Goal: Task Accomplishment & Management: Use online tool/utility

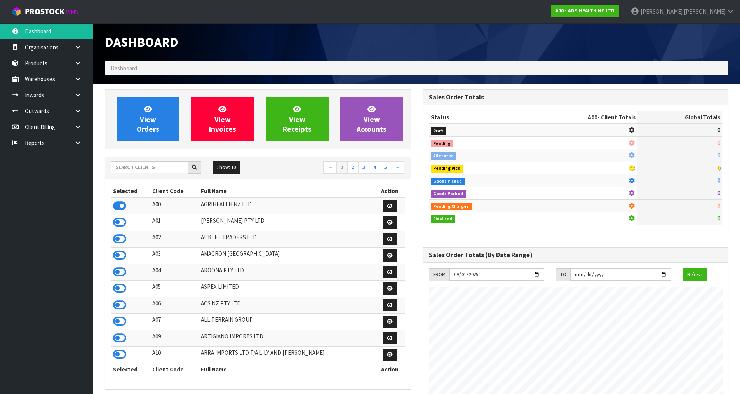
scroll to position [588, 317]
click at [152, 163] on input "text" at bounding box center [149, 167] width 77 height 12
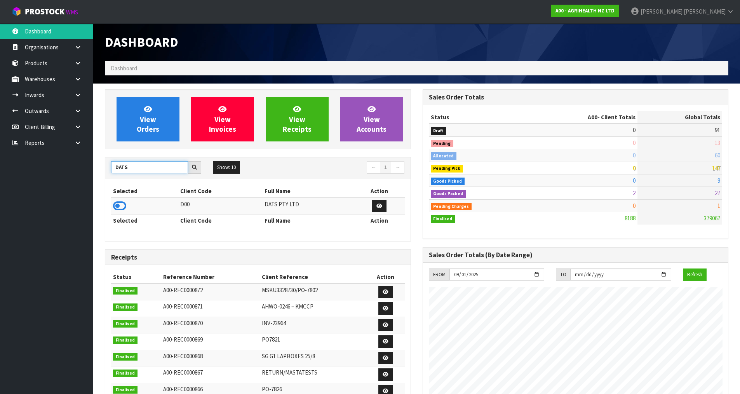
type input "DATS"
click at [118, 213] on td at bounding box center [144, 206] width 67 height 17
click at [115, 206] on icon at bounding box center [119, 206] width 13 height 12
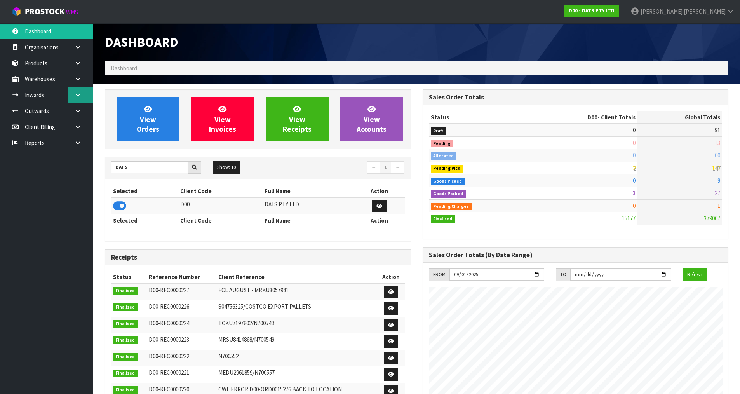
click at [89, 94] on link at bounding box center [80, 95] width 25 height 16
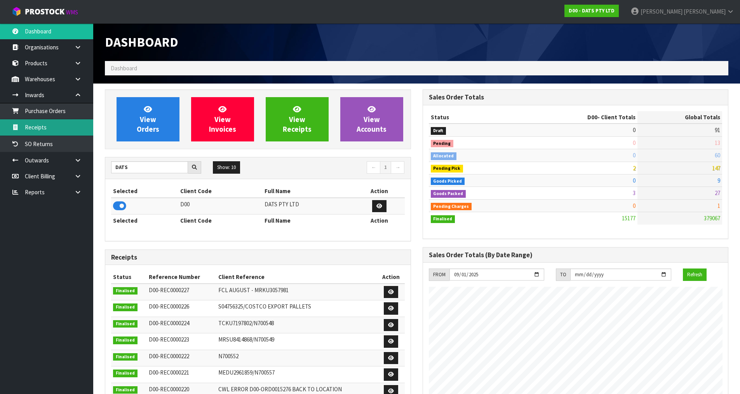
click at [48, 124] on link "Receipts" at bounding box center [46, 127] width 93 height 16
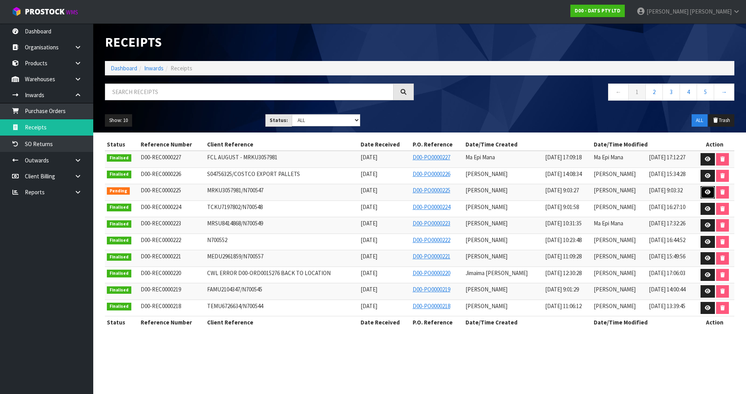
click at [703, 192] on link at bounding box center [707, 192] width 14 height 12
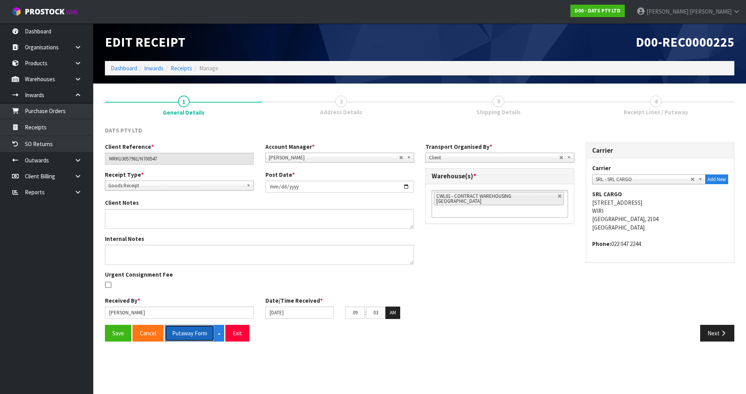
click at [200, 330] on button "Putaway Form" at bounding box center [190, 333] width 50 height 17
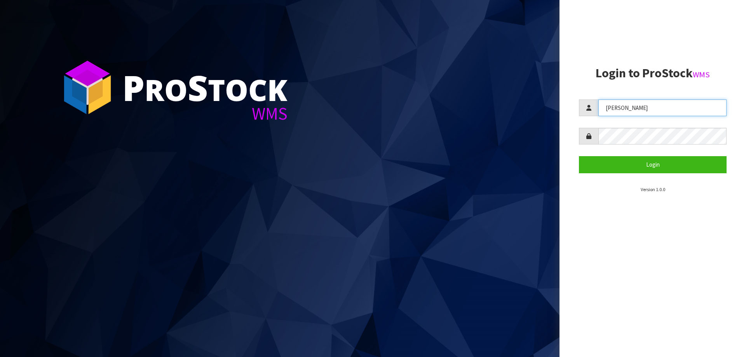
click at [623, 114] on input "JAMES" at bounding box center [662, 107] width 128 height 17
type input "Zackary"
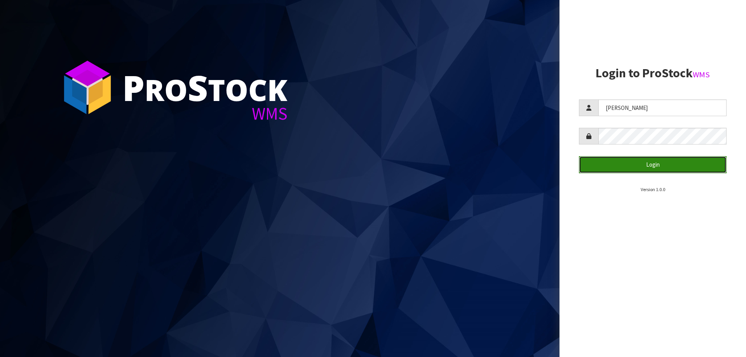
click at [604, 167] on button "Login" at bounding box center [653, 164] width 148 height 17
